Goal: Register for event/course

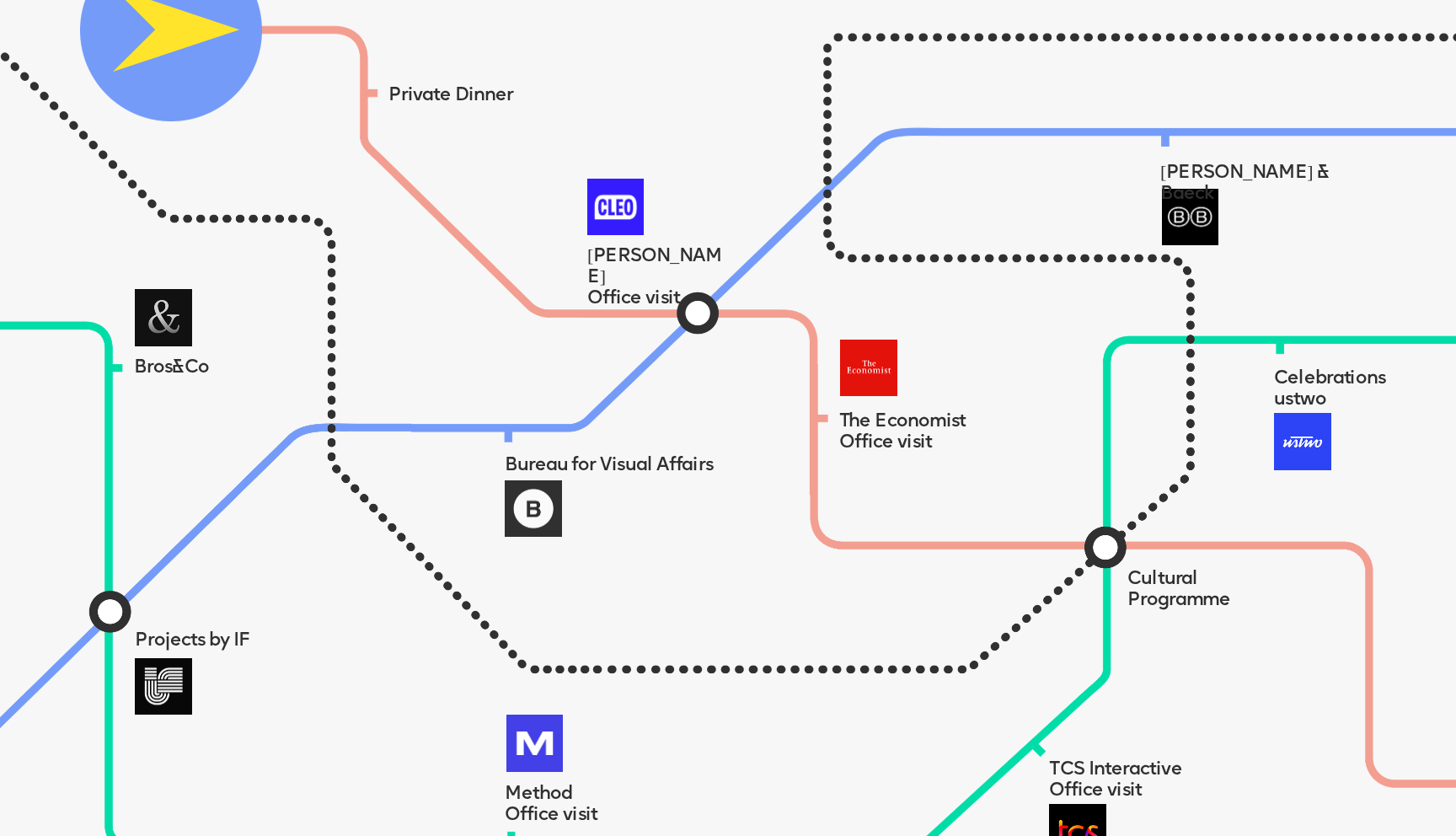
scroll to position [1526, 0]
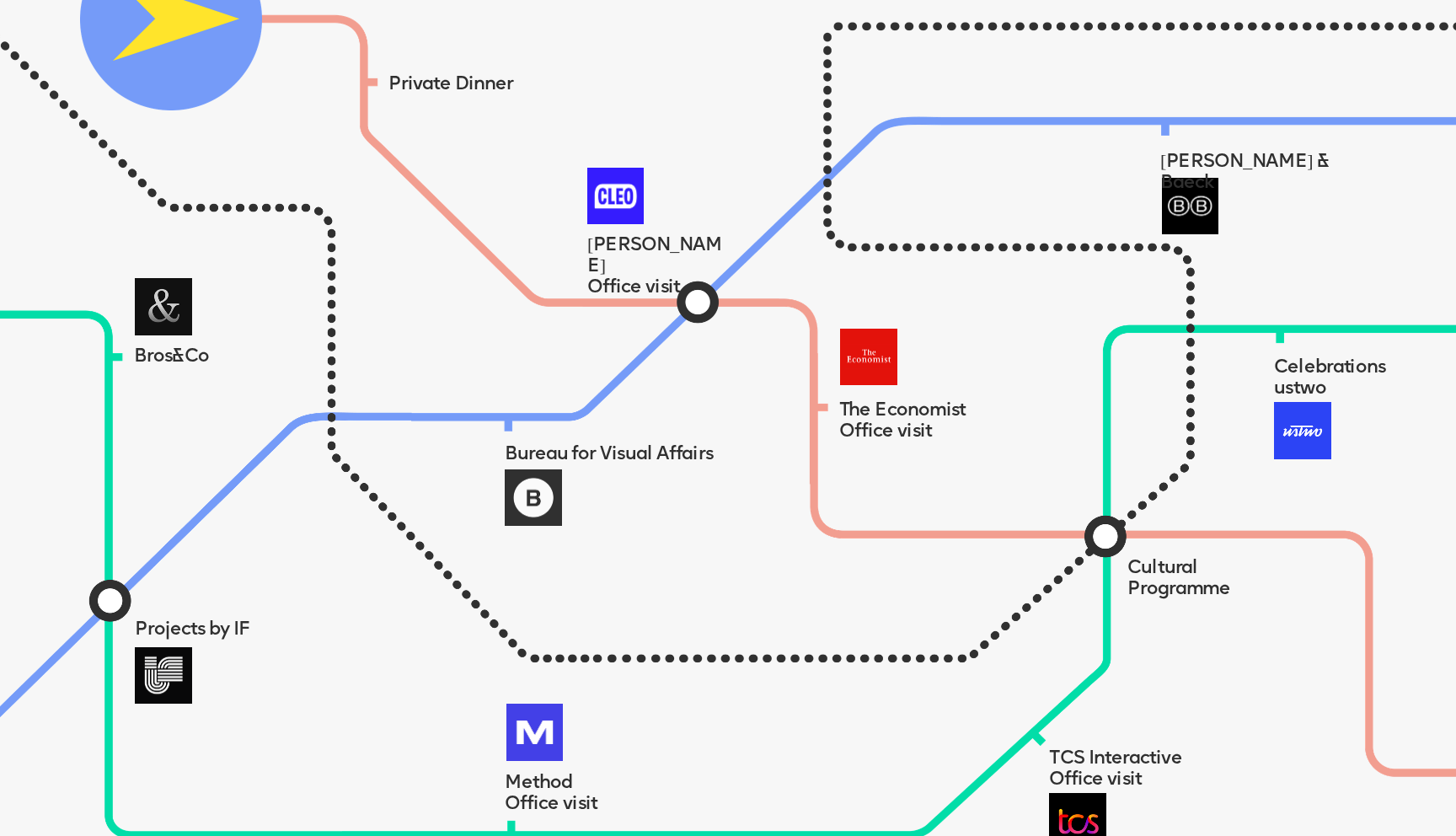
click at [218, 54] on img at bounding box center [171, 19] width 182 height 182
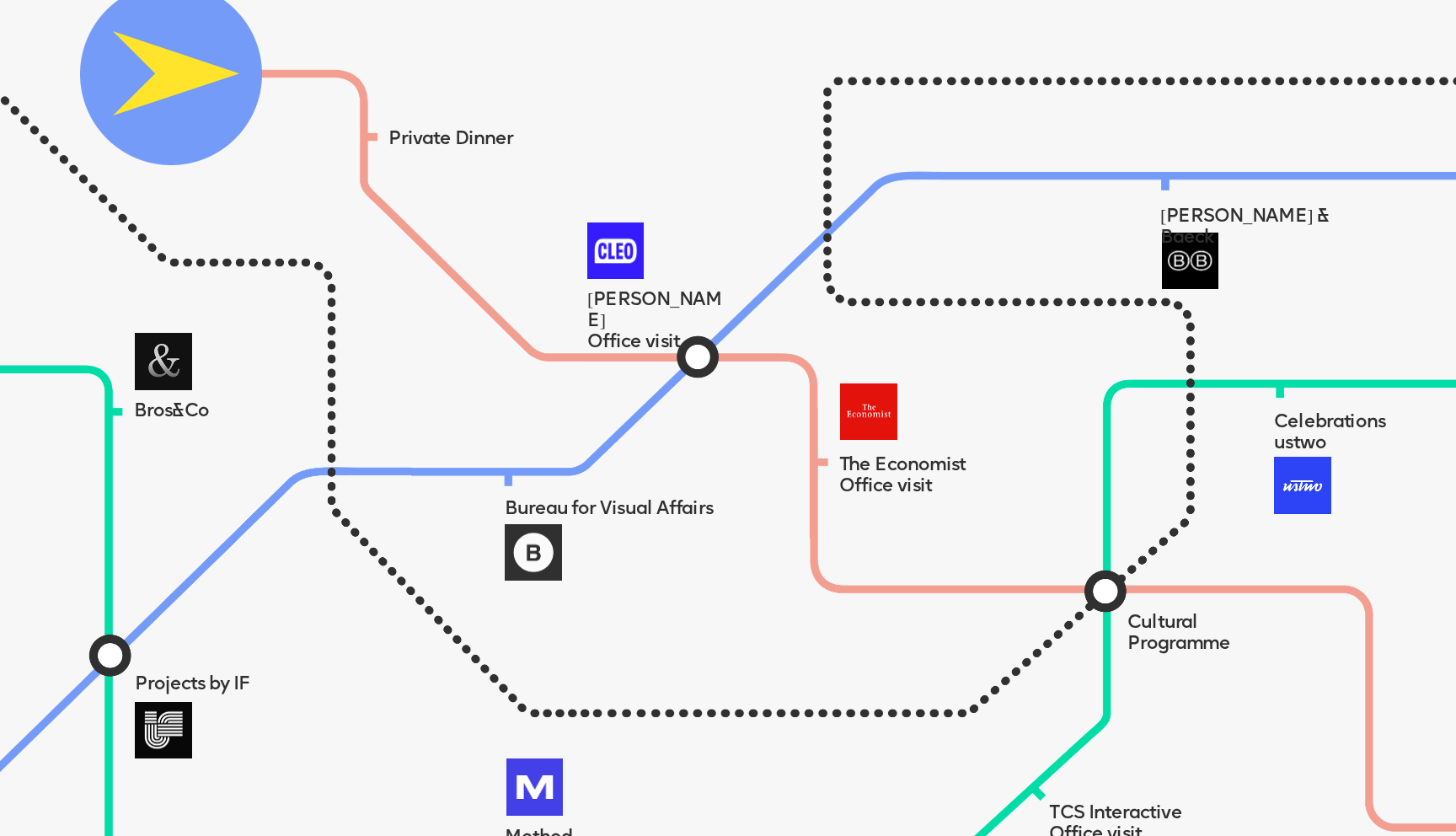
scroll to position [1469, 0]
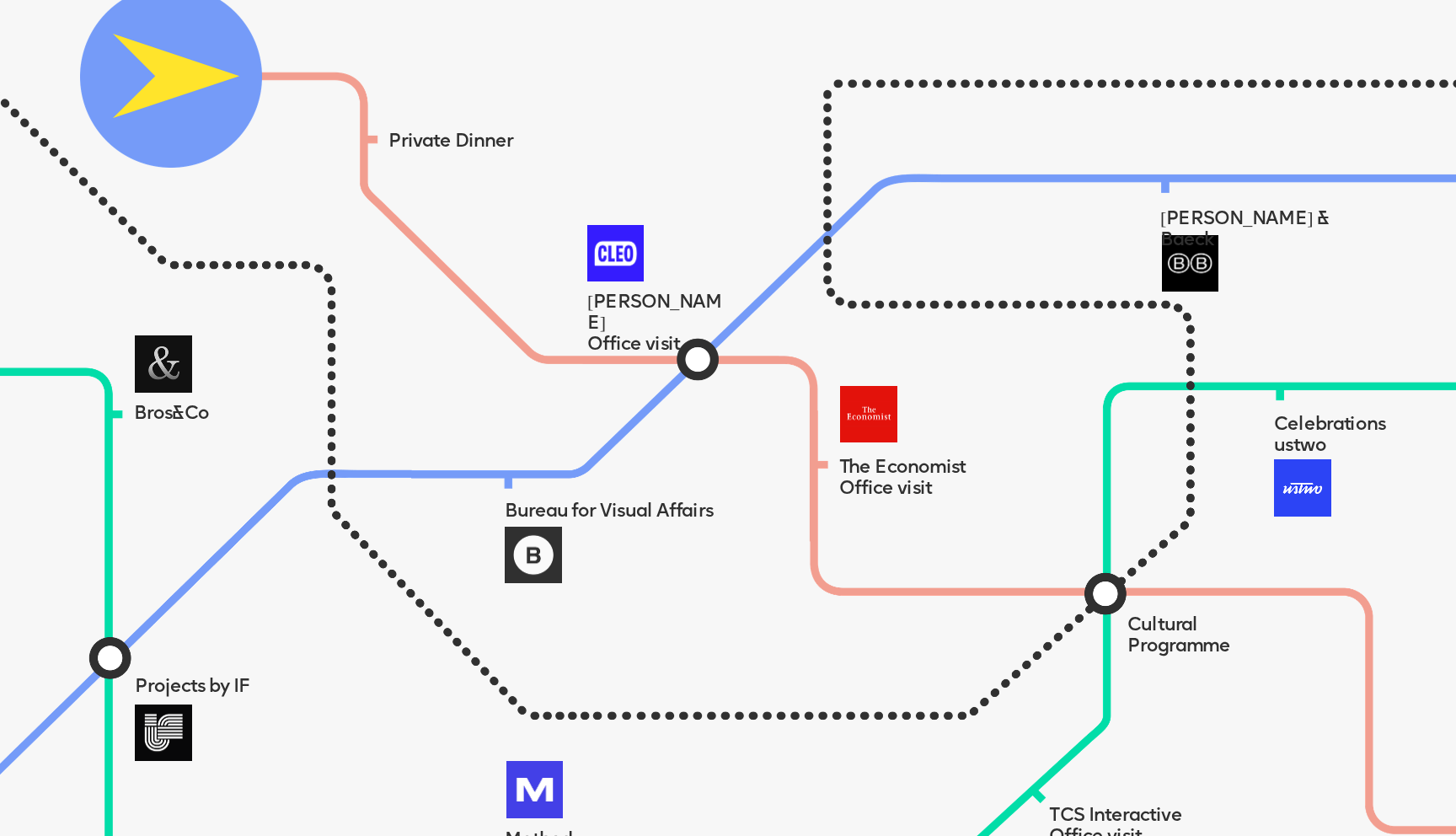
click at [416, 134] on span "Private Dinner" at bounding box center [450, 141] width 124 height 18
click at [623, 263] on img at bounding box center [615, 253] width 57 height 57
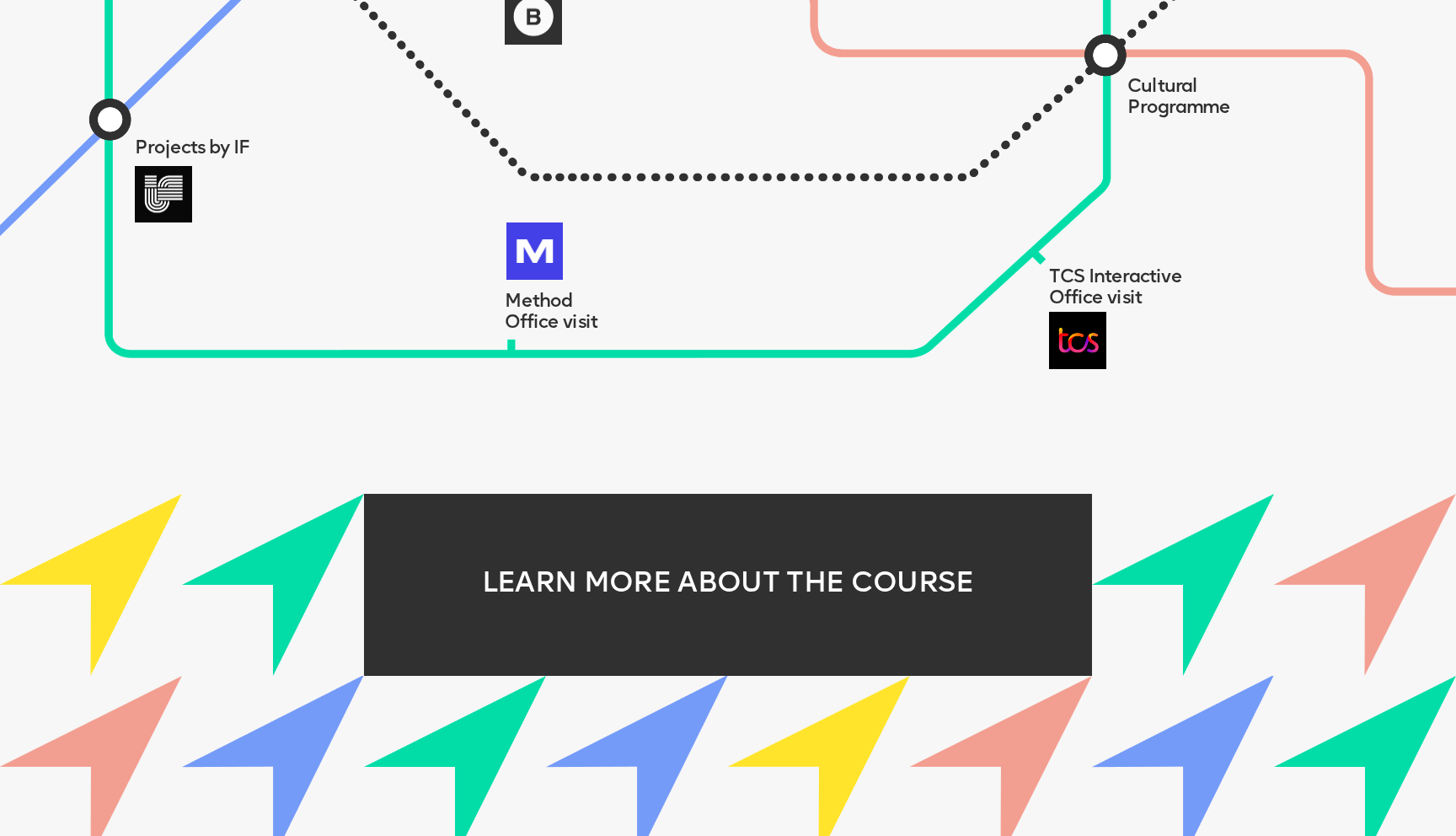
scroll to position [2028, 0]
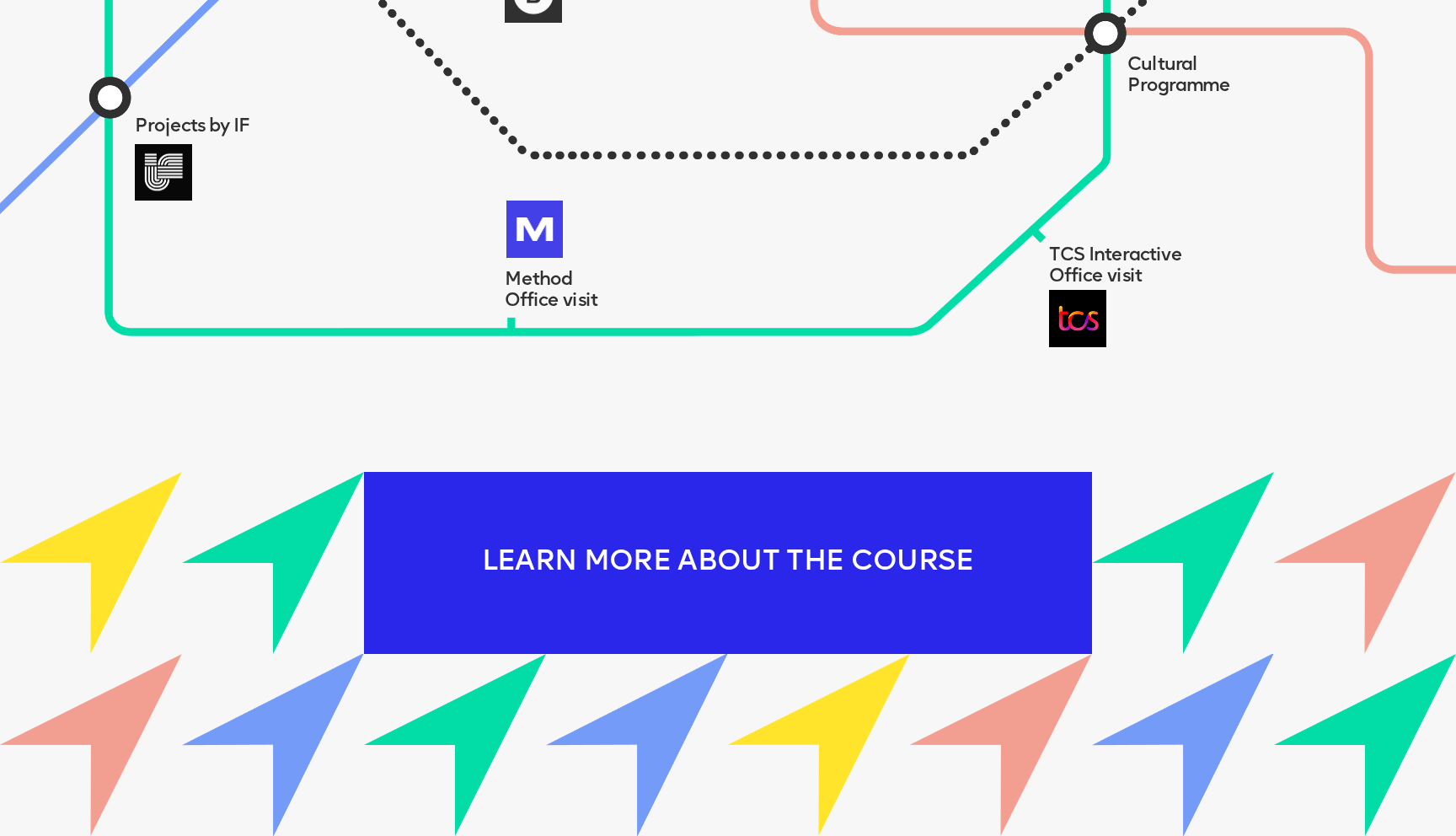
click at [717, 532] on div "LEARN MORE ABOUT THE COURSE" at bounding box center [728, 563] width 728 height 182
click at [764, 527] on div "LEARN MORE ABOUT THE COURSE" at bounding box center [728, 563] width 728 height 182
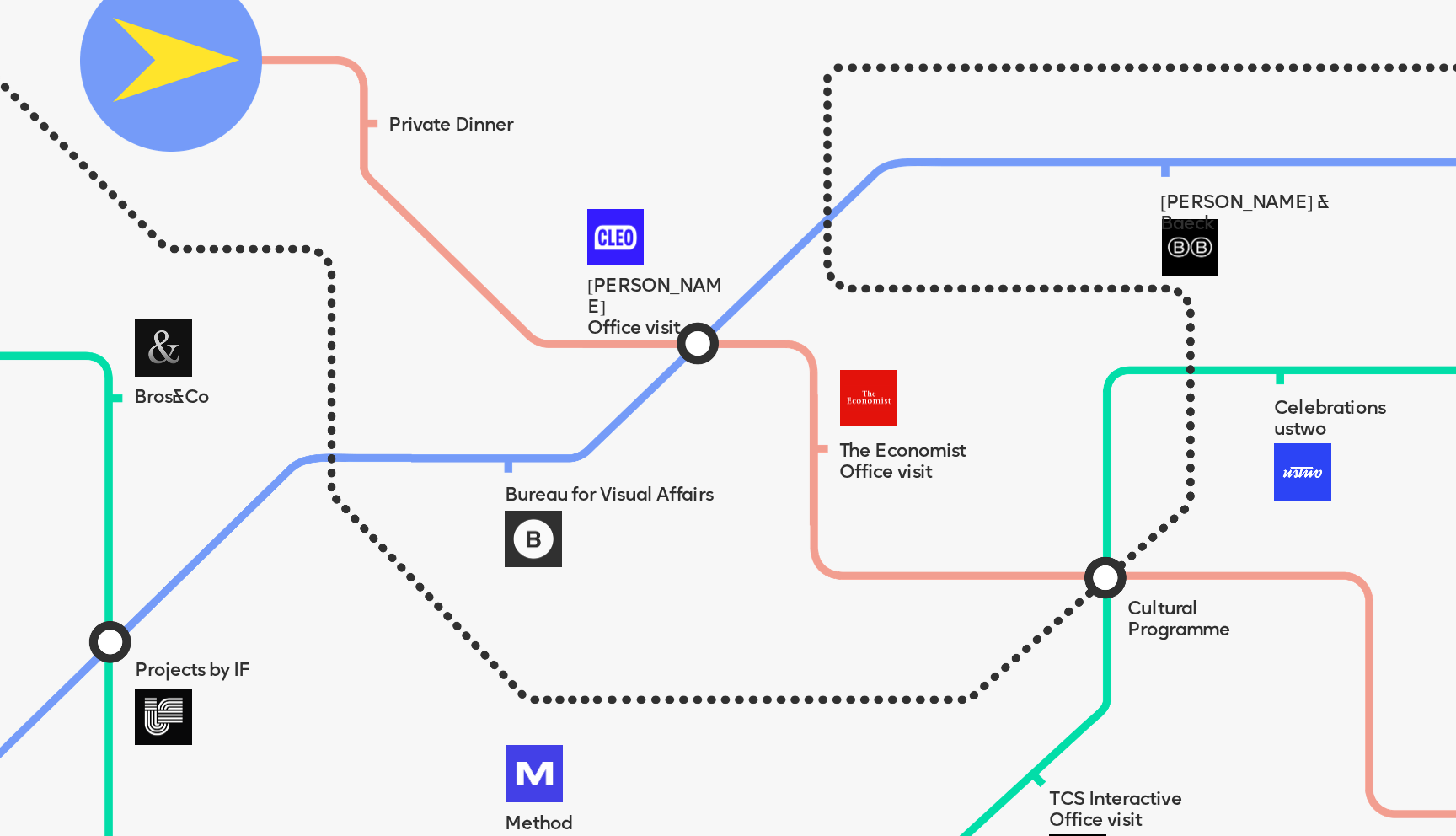
scroll to position [1498, 0]
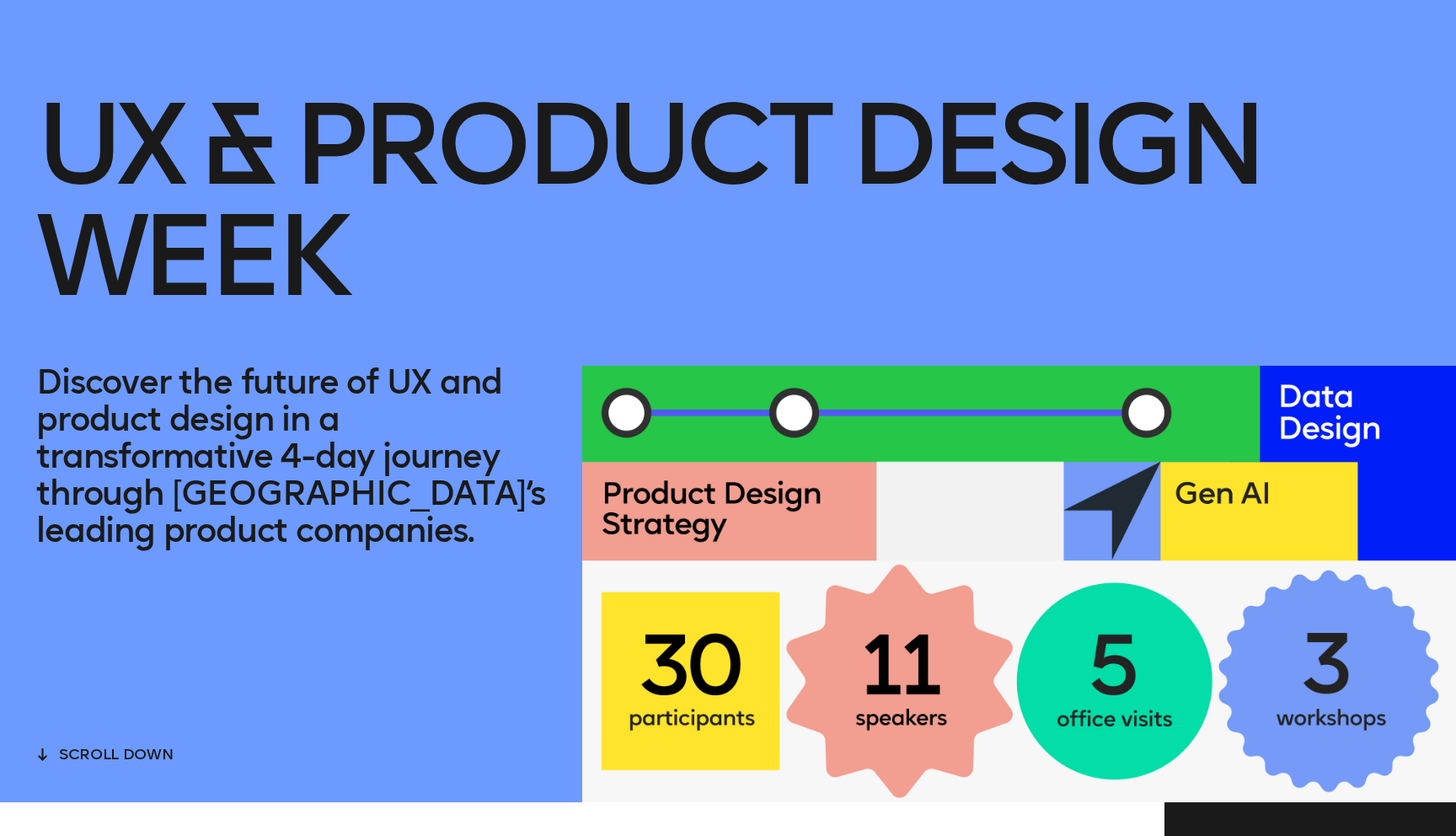
scroll to position [128, 0]
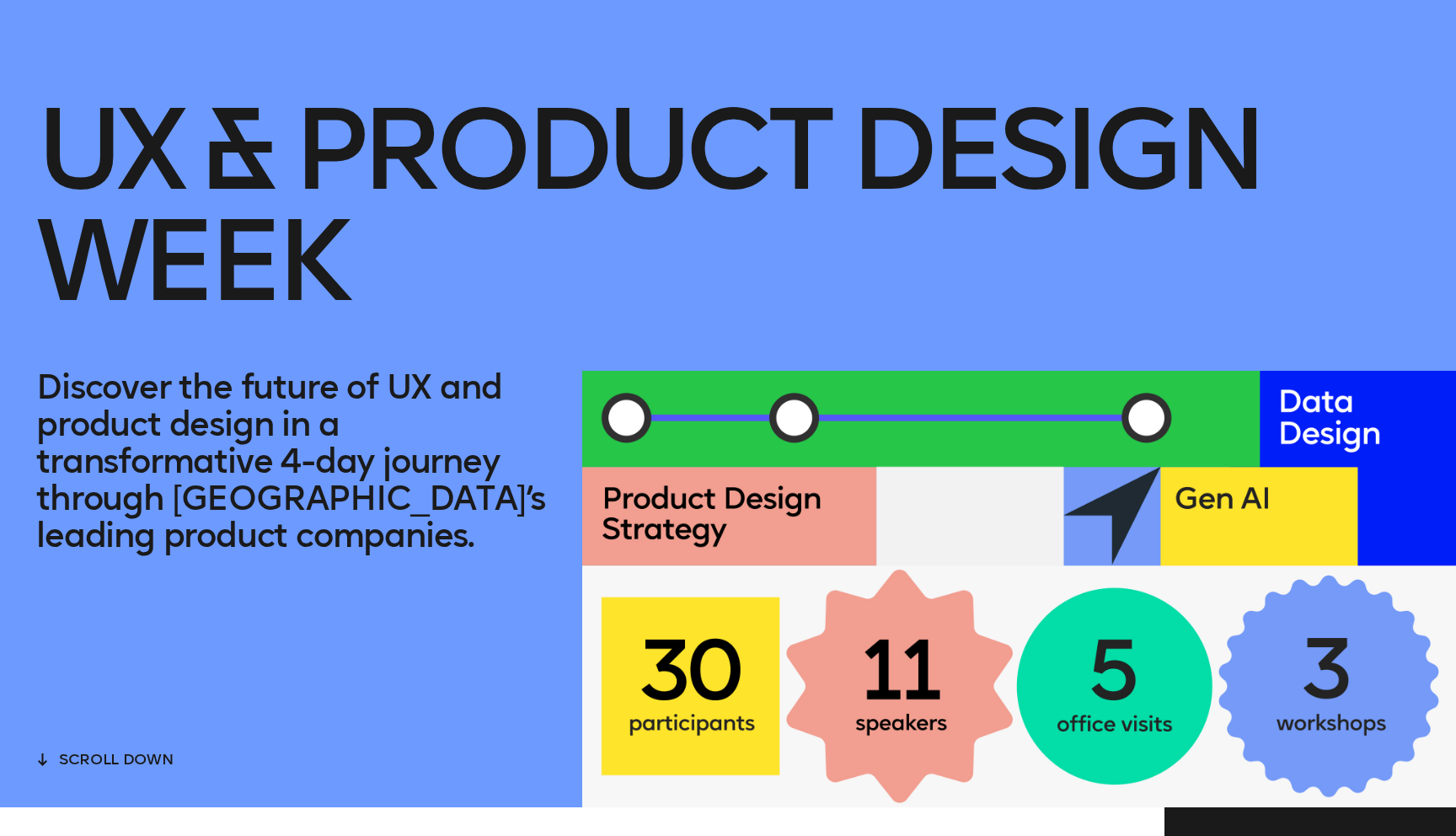
click at [113, 750] on span "scroll down" at bounding box center [115, 759] width 113 height 18
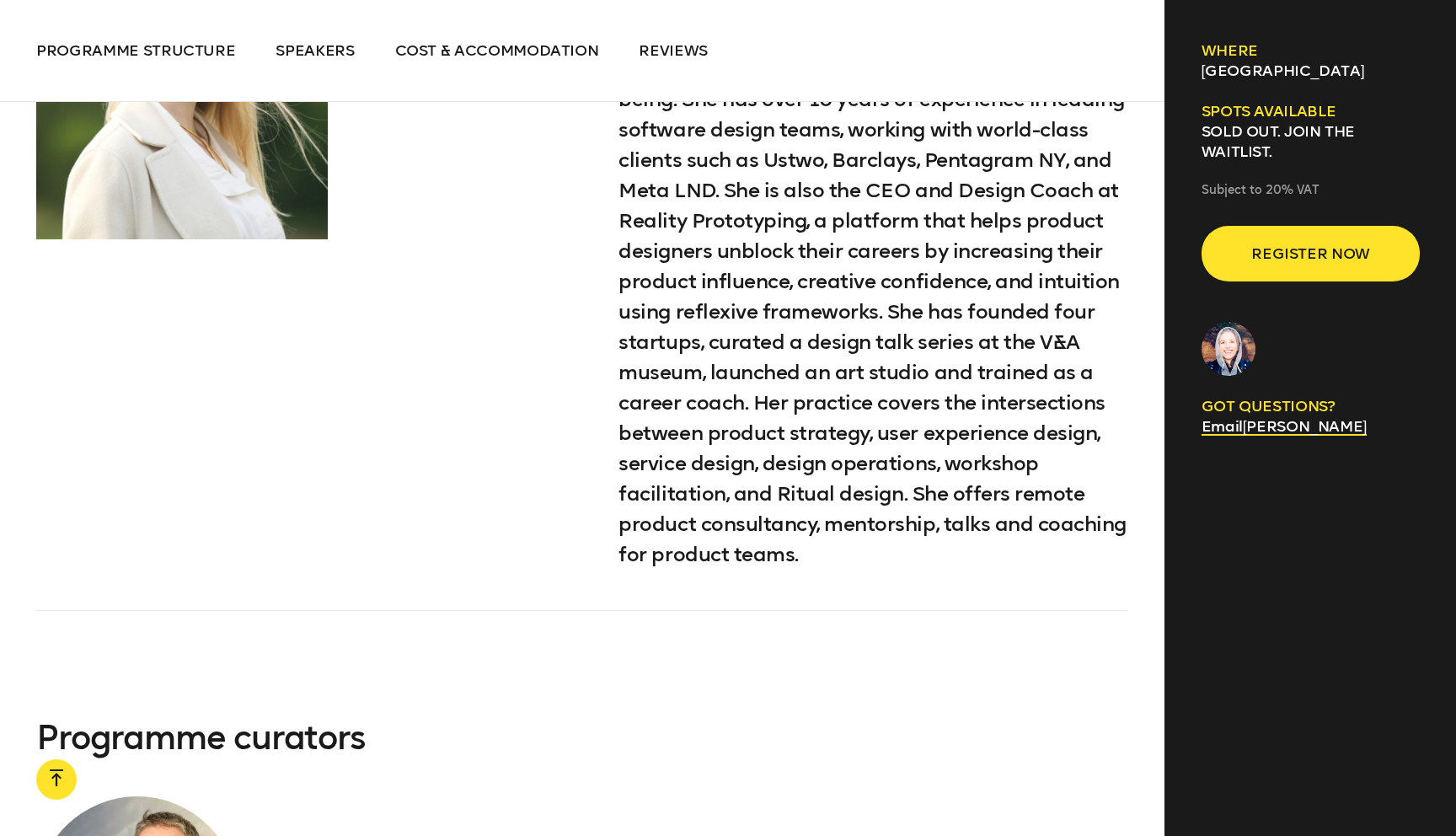
scroll to position [6456, 0]
